Goal: Navigation & Orientation: Find specific page/section

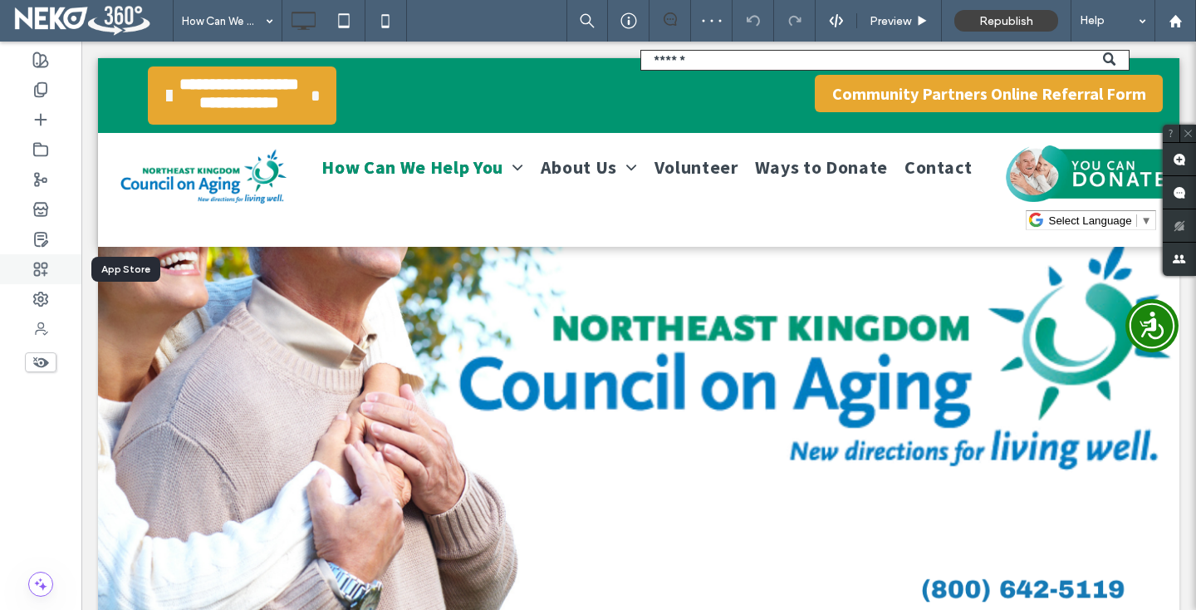
click at [42, 263] on use at bounding box center [41, 268] width 12 height 12
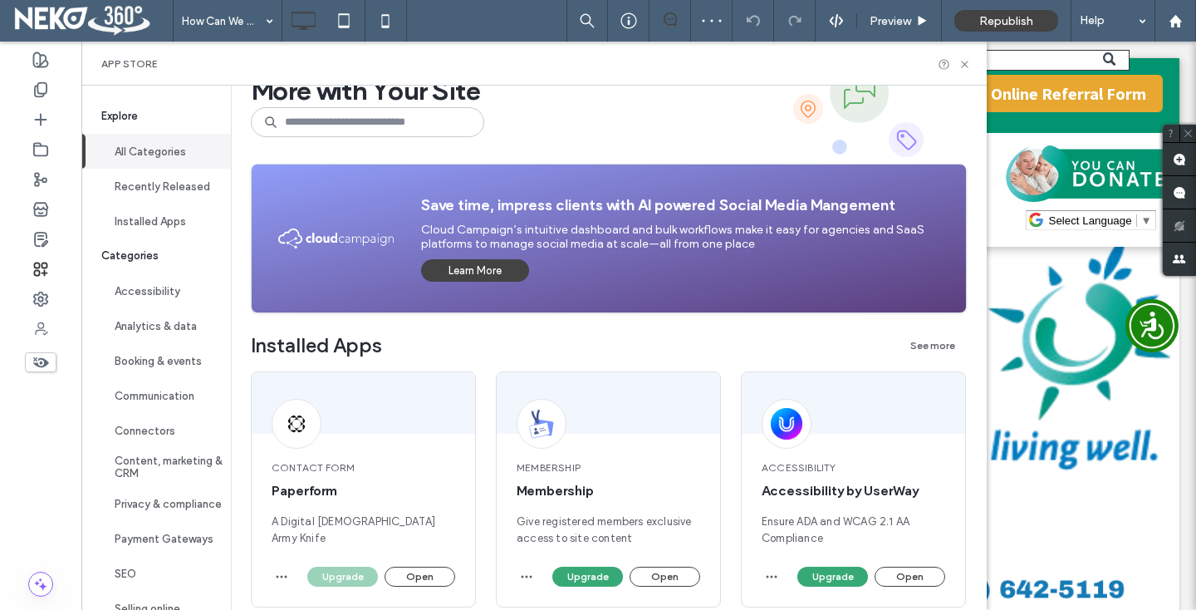
scroll to position [208, 0]
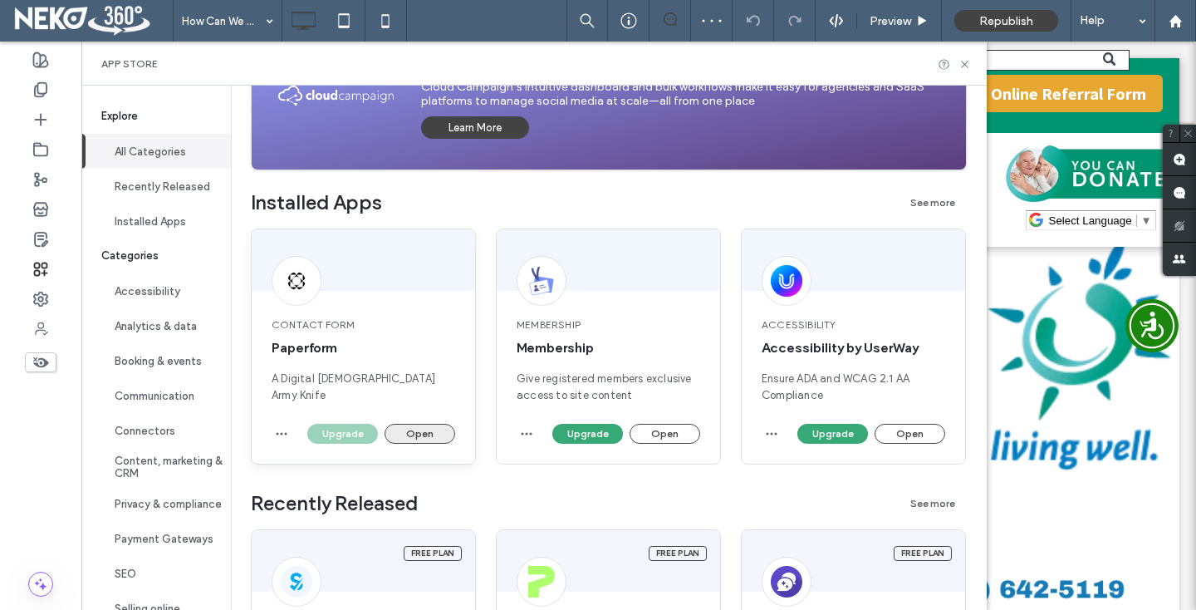
click at [429, 428] on button "Open" at bounding box center [420, 434] width 71 height 20
